Goal: Task Accomplishment & Management: Manage account settings

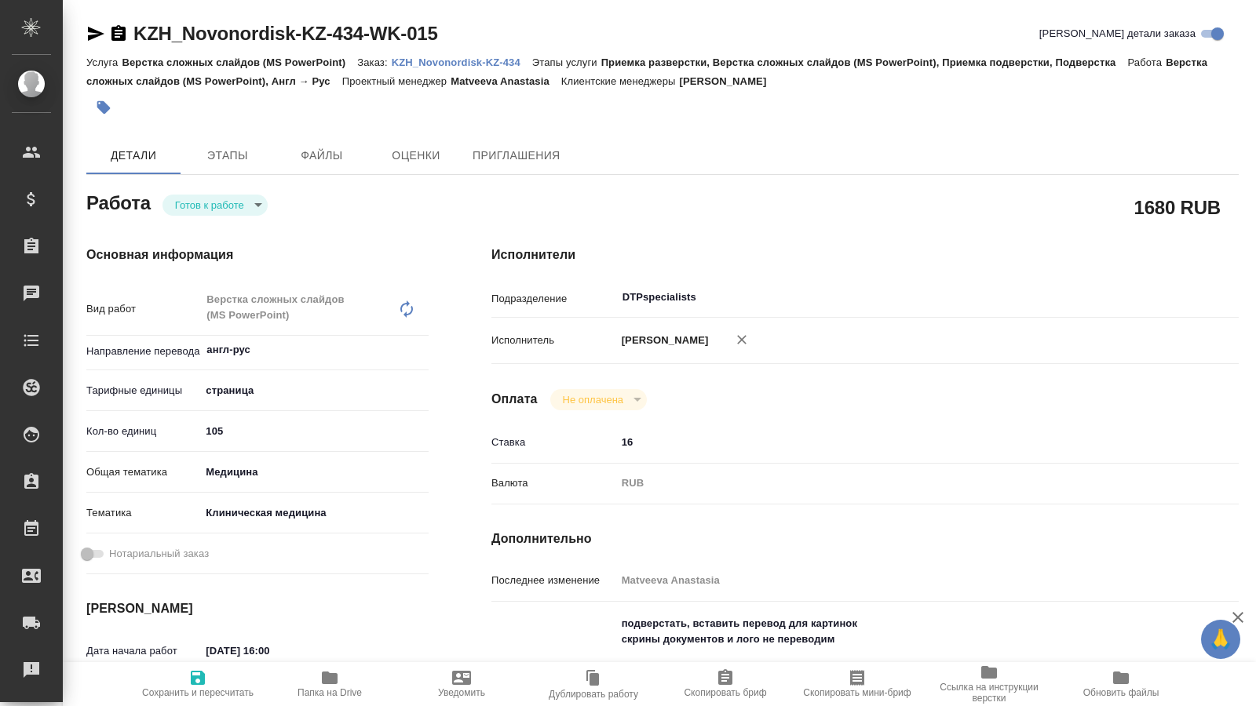
click at [257, 206] on body "🙏 .cls-1 fill:#fff; AWATERA [PERSON_NAME] Спецификации Заказы 0 Чаты Todo Проек…" at bounding box center [628, 353] width 1256 height 706
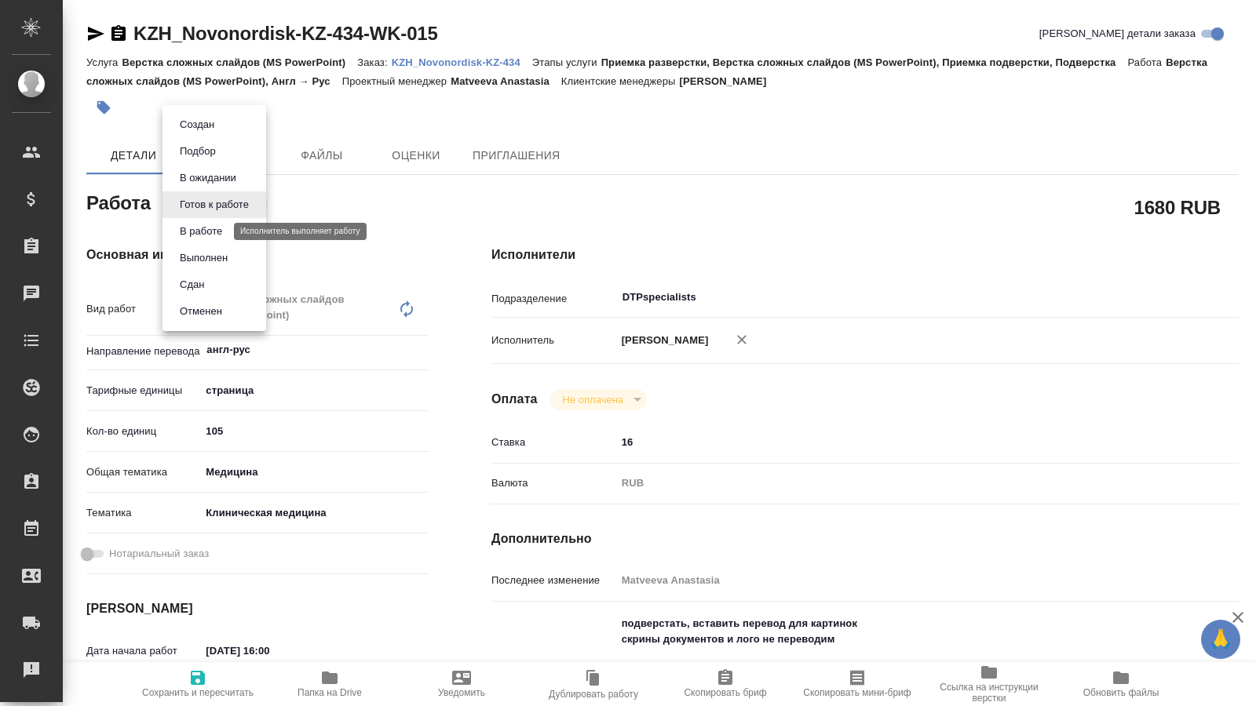
click at [219, 228] on button "В работе" at bounding box center [201, 231] width 52 height 17
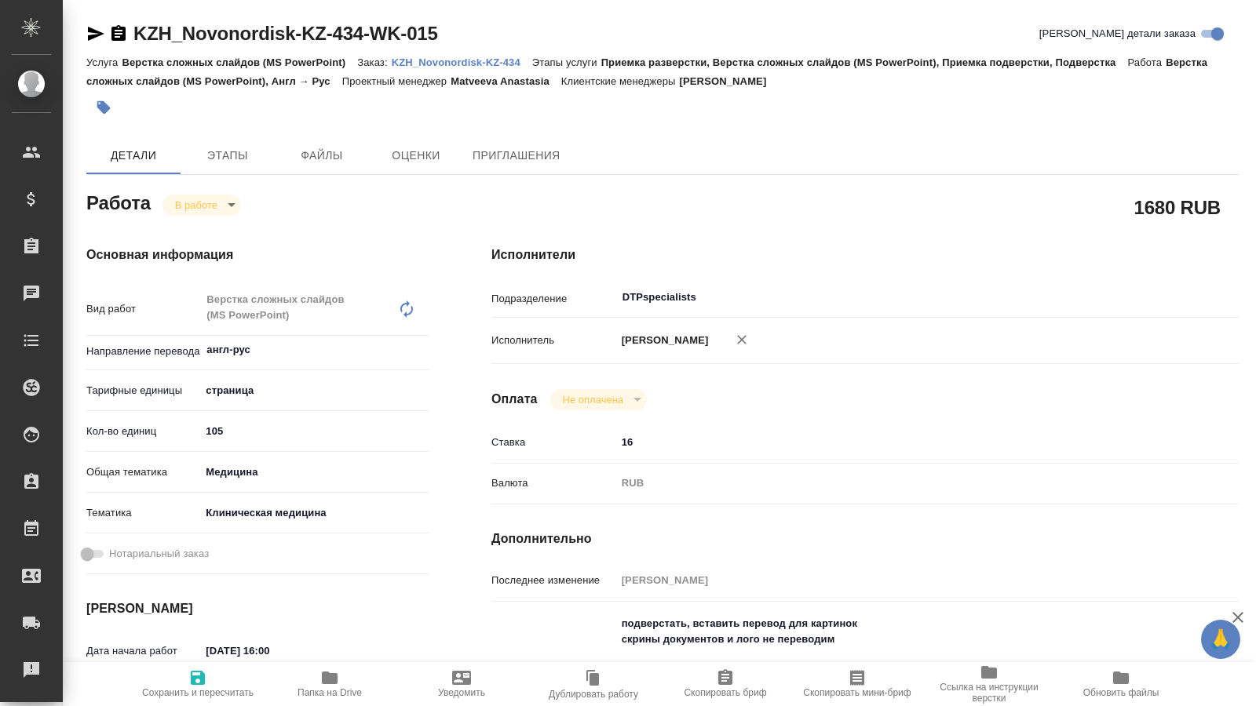
type textarea "x"
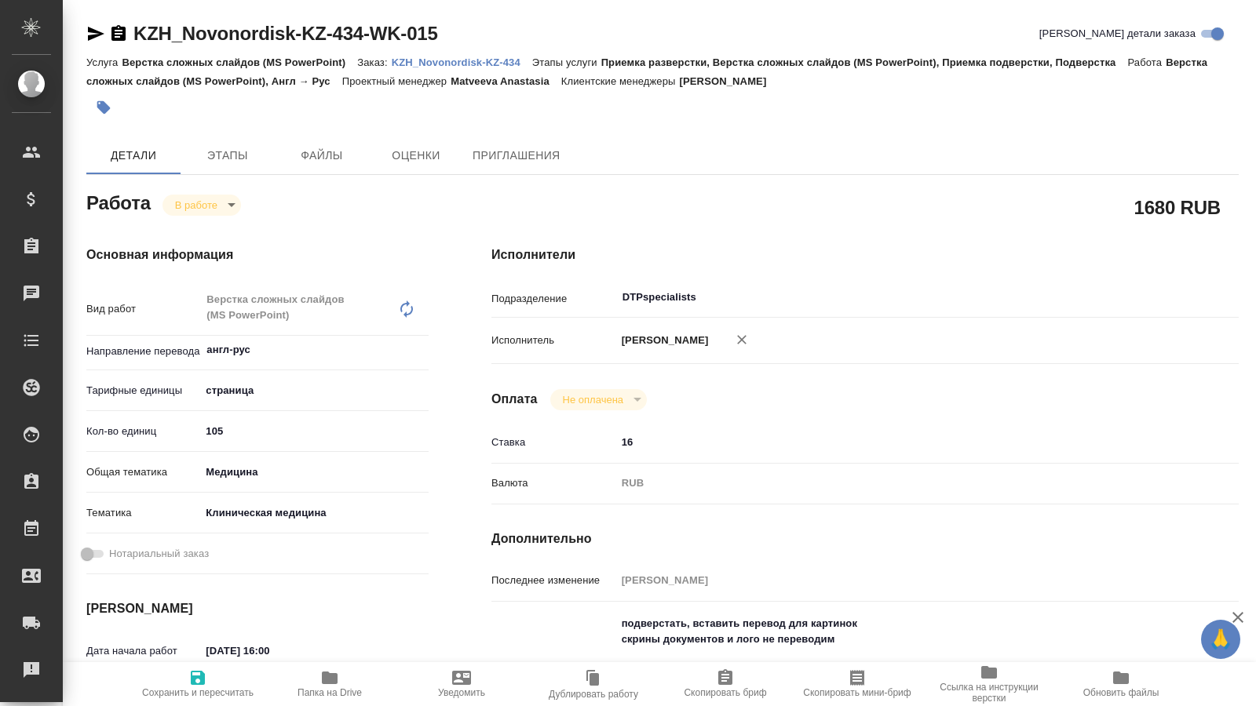
type textarea "x"
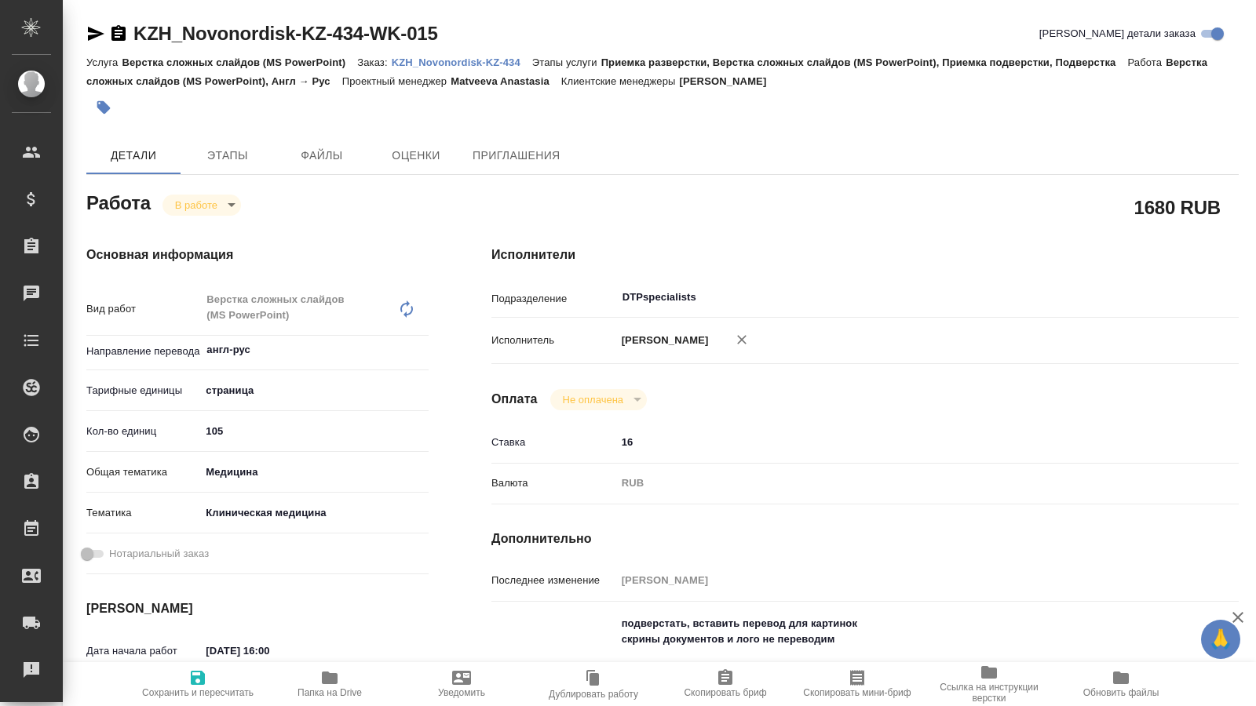
type textarea "x"
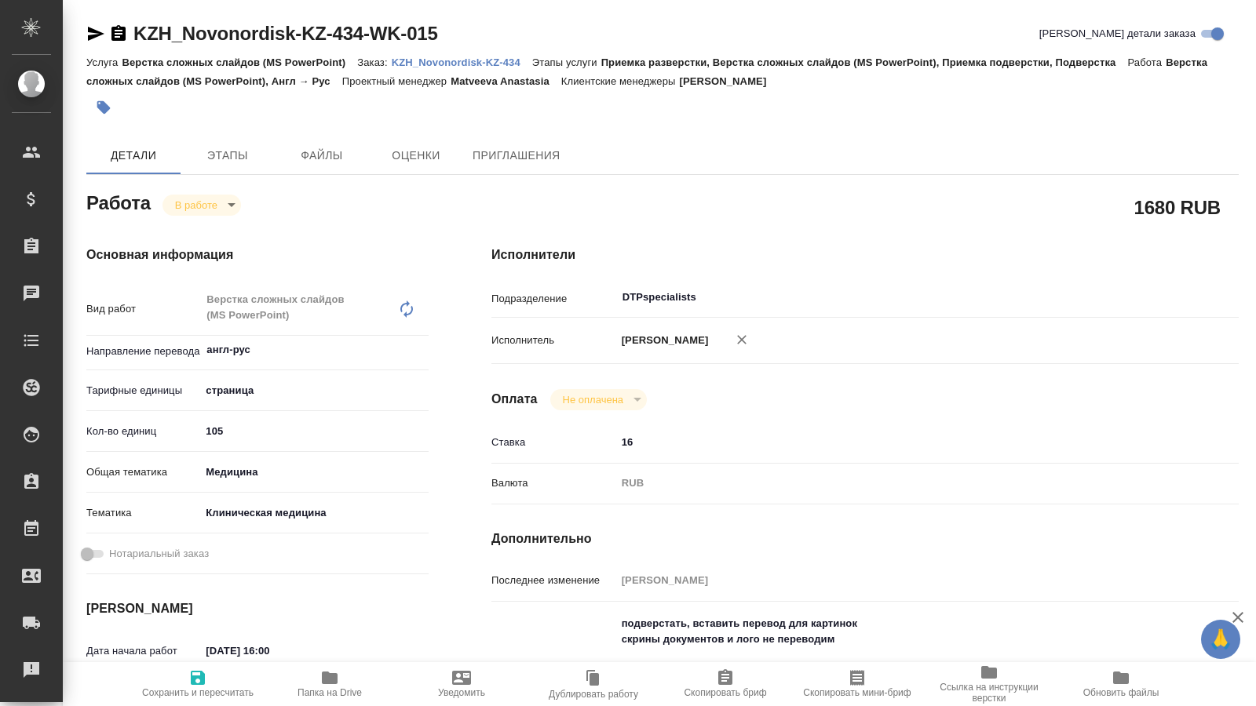
type textarea "x"
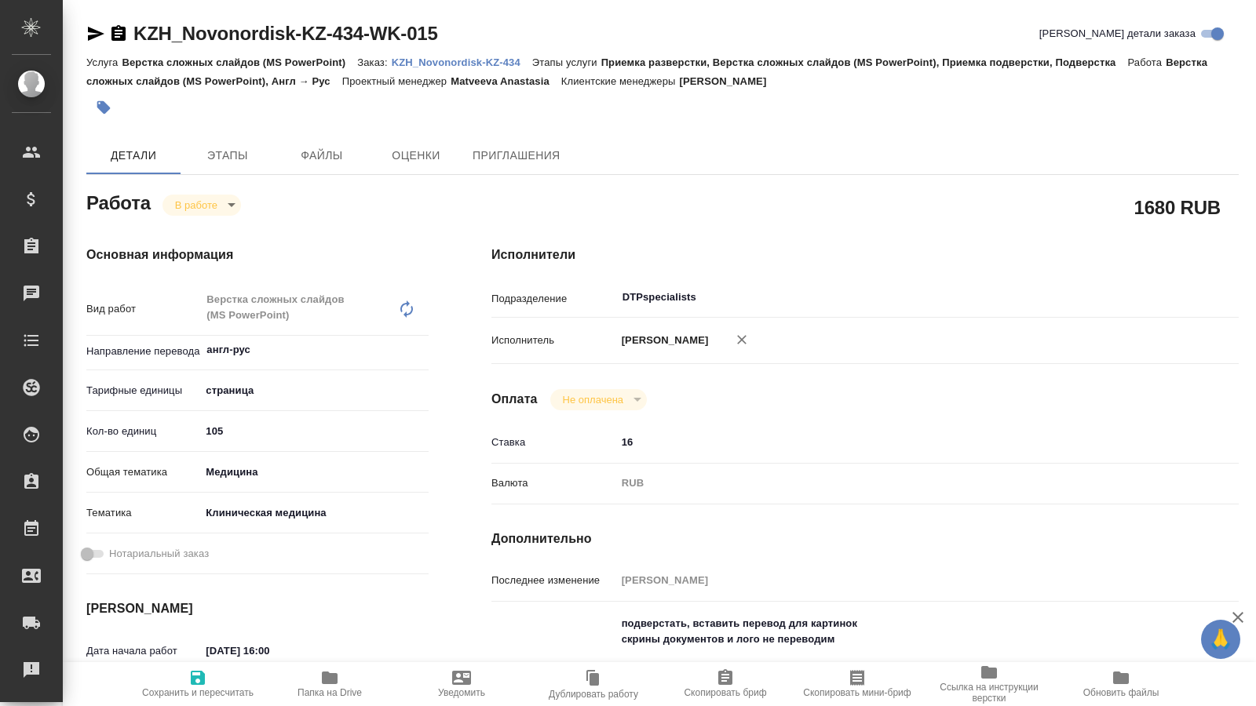
click at [100, 35] on icon "button" at bounding box center [96, 34] width 16 height 14
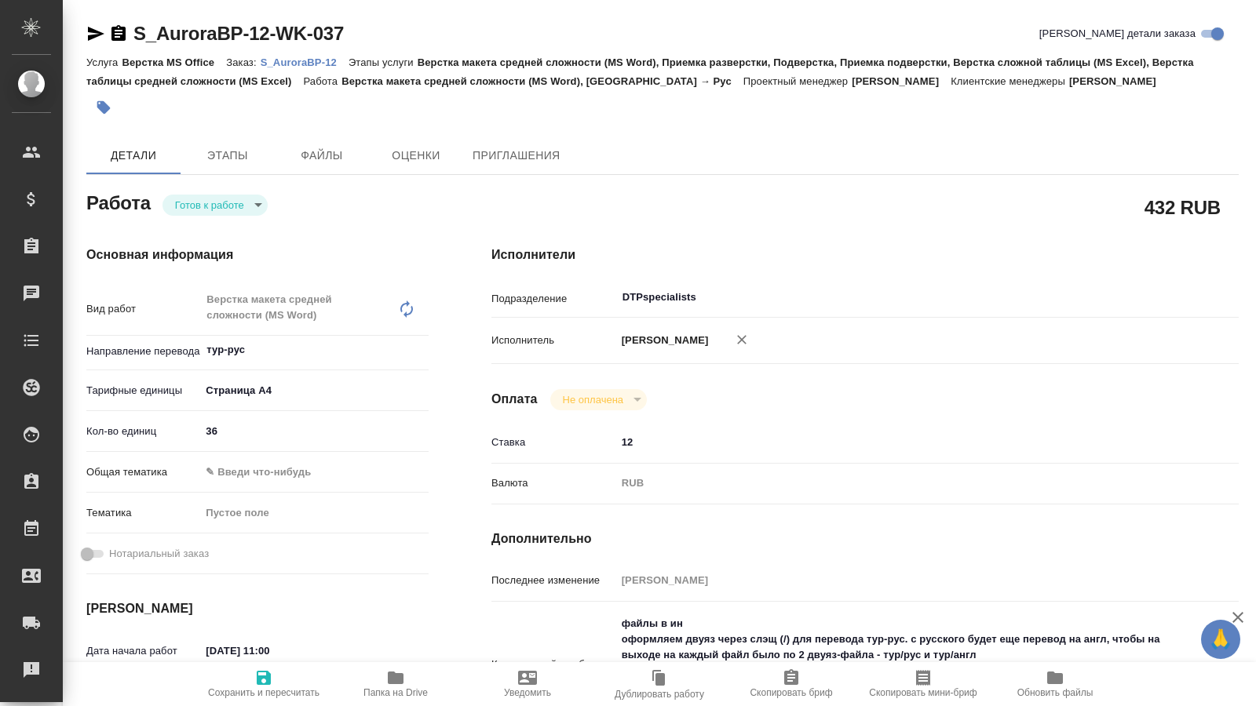
click at [958, 141] on div "Детали Этапы Файлы Оценки Приглашения" at bounding box center [662, 156] width 1152 height 38
drag, startPoint x: 349, startPoint y: 27, endPoint x: 301, endPoint y: 38, distance: 49.9
click at [277, 34] on div "S_AuroraBP-12-WK-037 Кратко детали заказа" at bounding box center [662, 33] width 1152 height 25
copy link "WK-037"
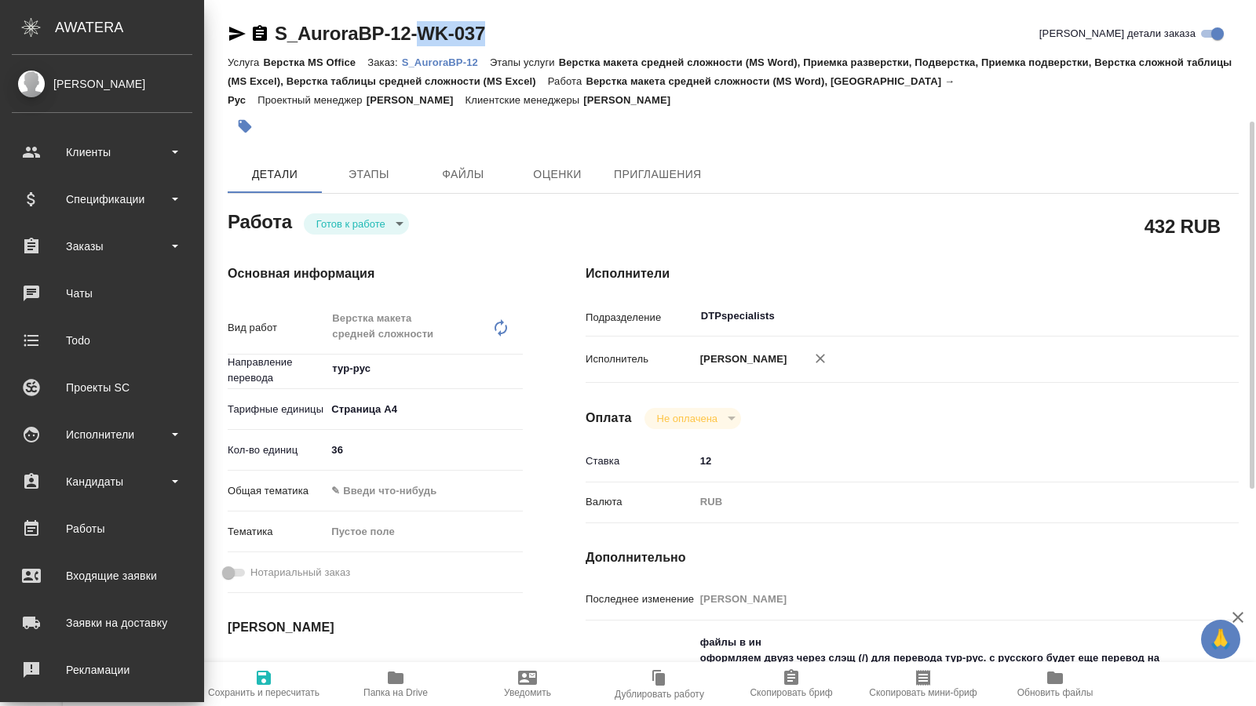
scroll to position [160, 0]
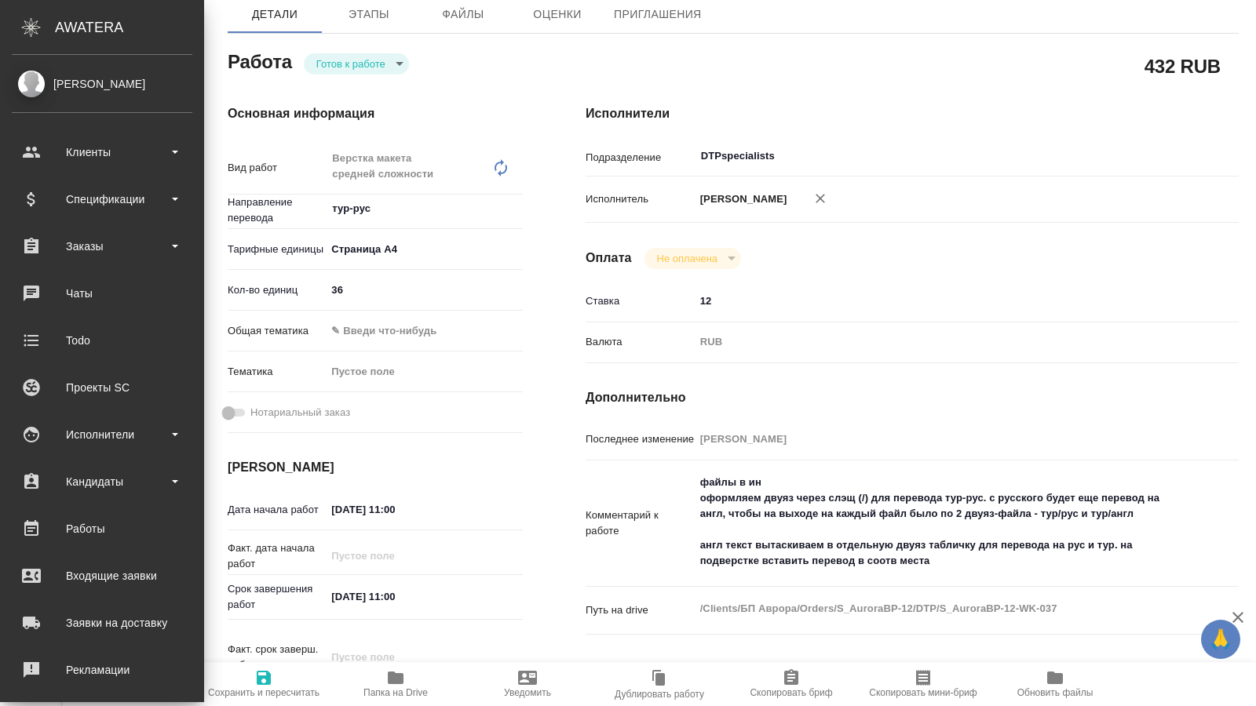
click at [411, 686] on span "Папка на Drive" at bounding box center [395, 684] width 113 height 30
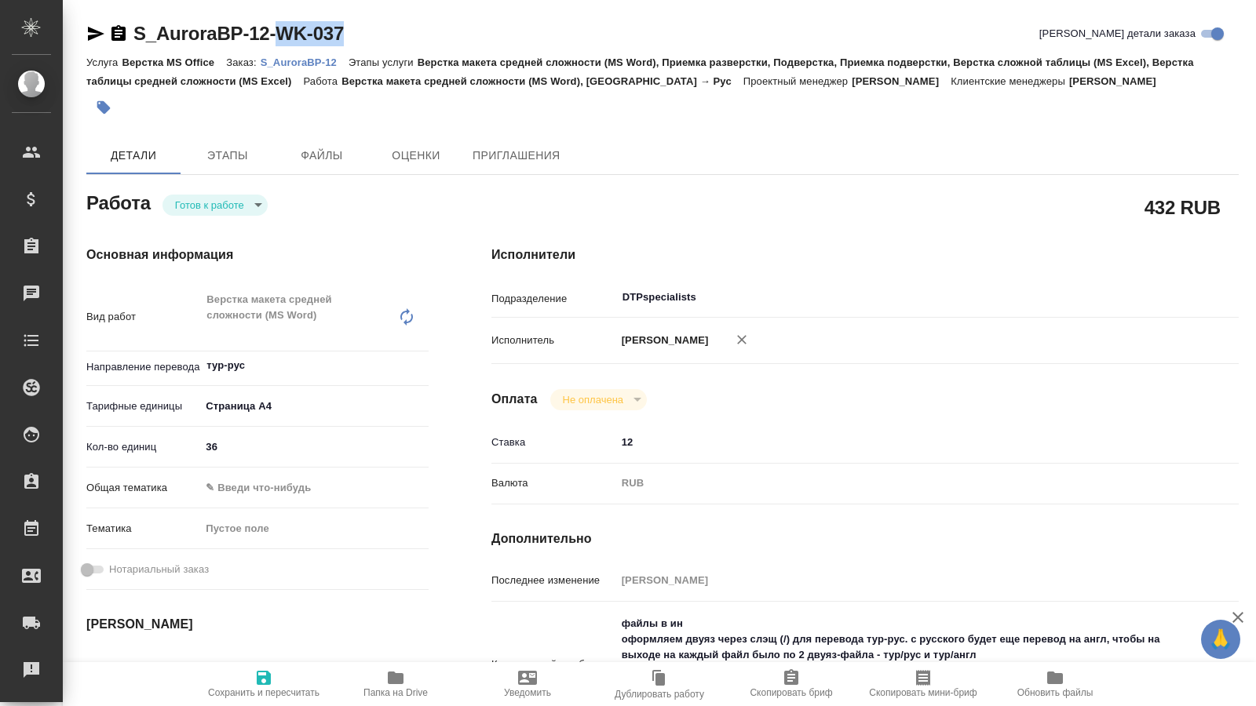
click at [388, 677] on icon "button" at bounding box center [395, 678] width 19 height 19
